Goal: Task Accomplishment & Management: Manage account settings

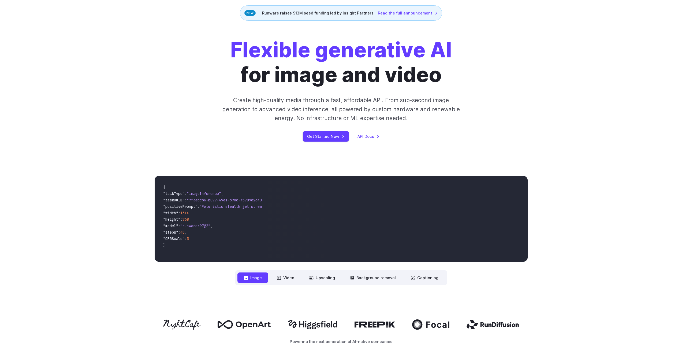
scroll to position [80, 0]
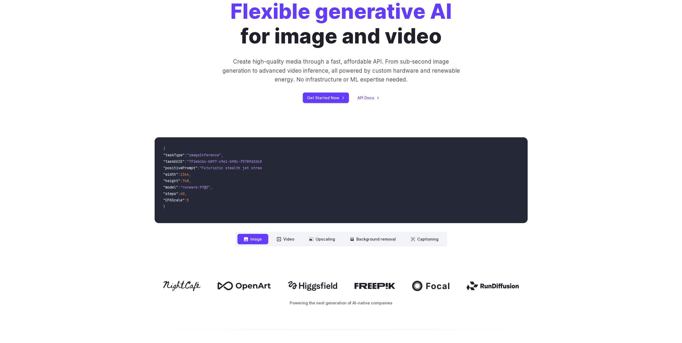
click at [261, 241] on button "Image" at bounding box center [253, 239] width 31 height 10
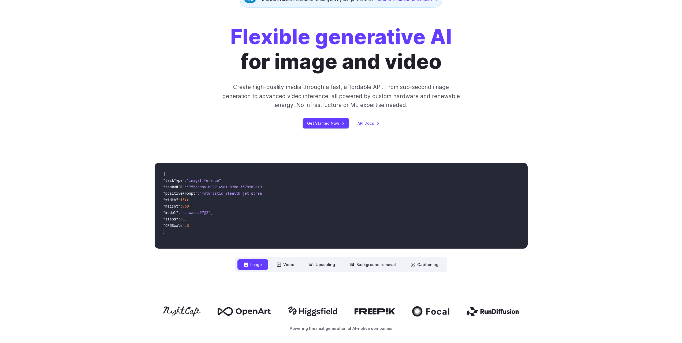
scroll to position [0, 0]
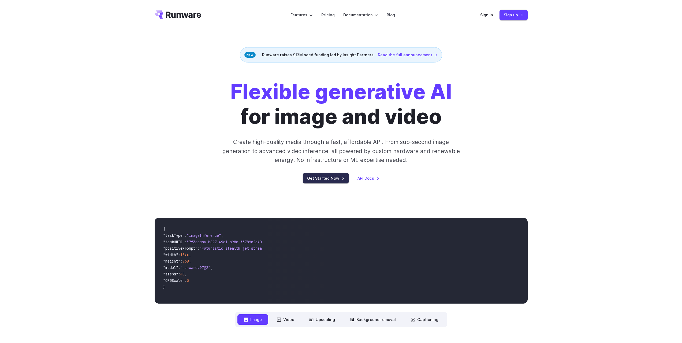
click at [331, 182] on link "Get Started Now" at bounding box center [326, 178] width 46 height 10
